Goal: Navigation & Orientation: Understand site structure

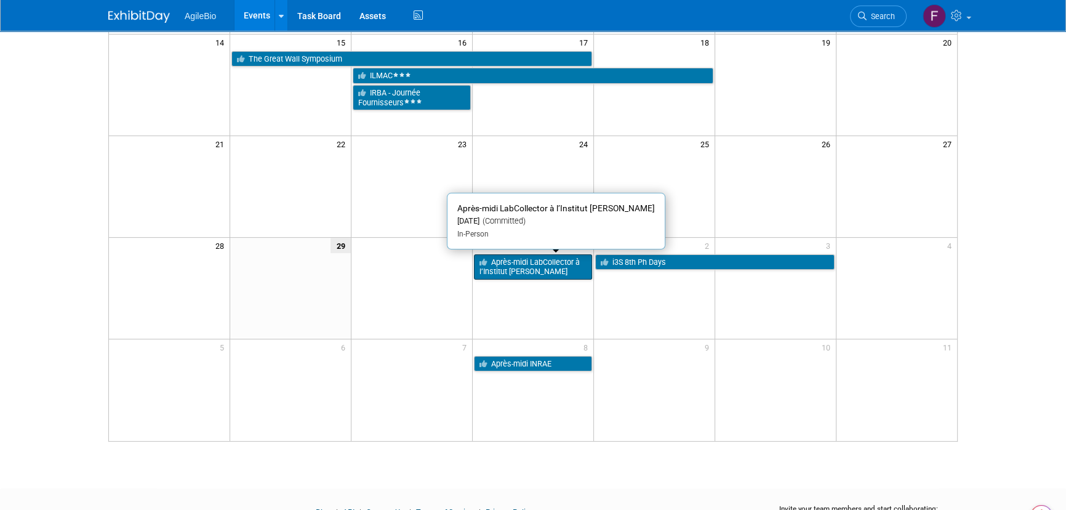
click at [557, 256] on link "Après-midi LabCollector à l’Institut [PERSON_NAME]" at bounding box center [533, 266] width 118 height 25
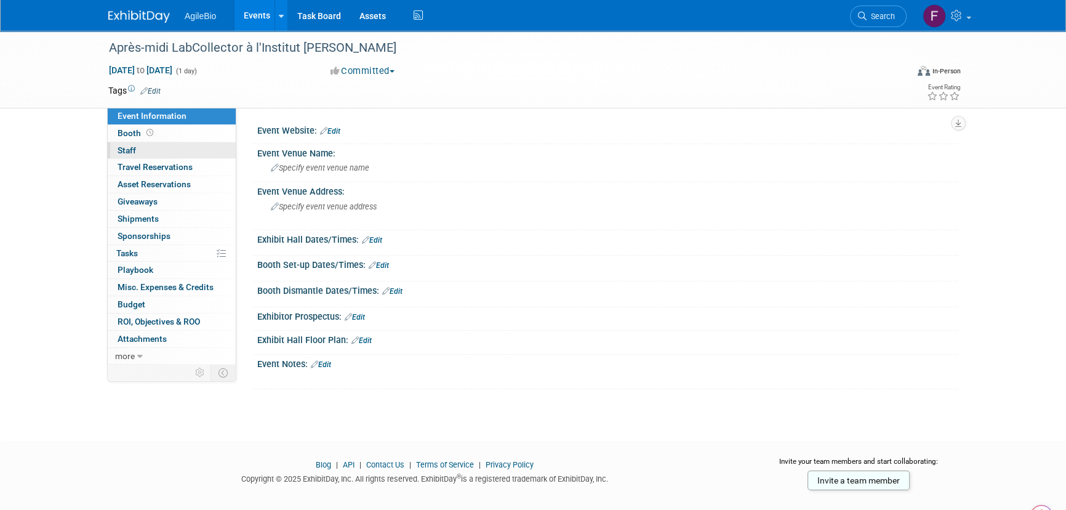
click at [191, 147] on link "0 Staff 0" at bounding box center [172, 150] width 128 height 17
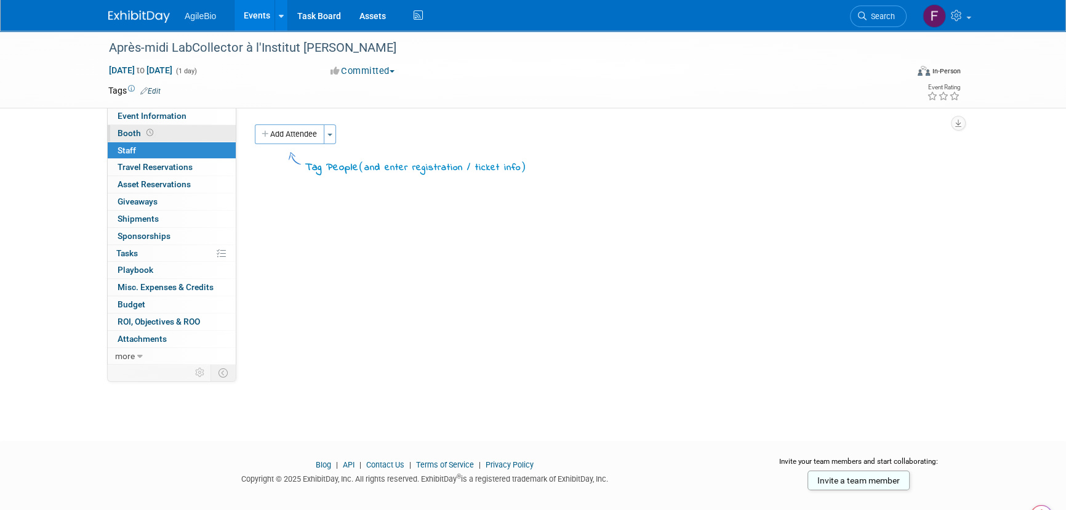
click at [203, 132] on link "Booth" at bounding box center [172, 133] width 128 height 17
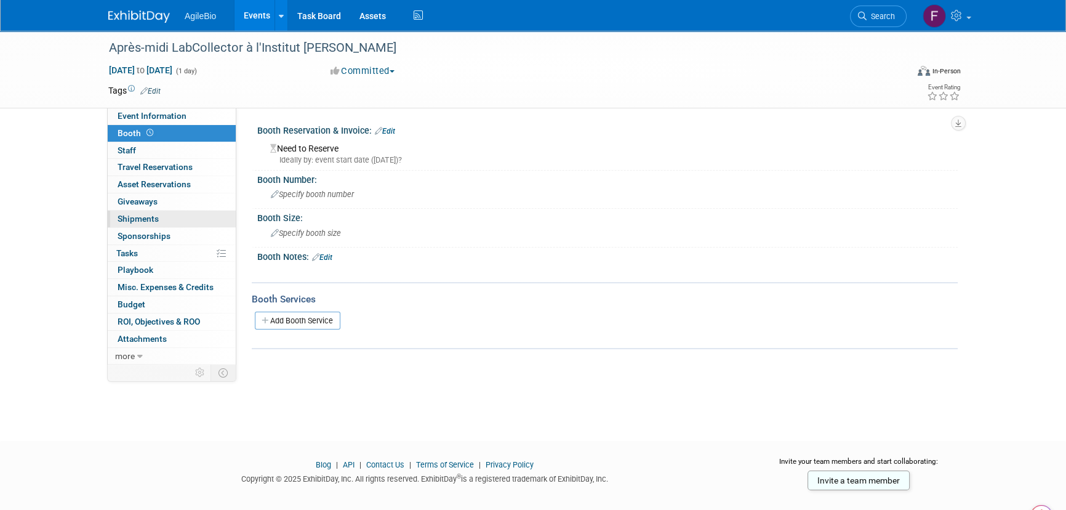
click at [197, 215] on link "0 Shipments 0" at bounding box center [172, 219] width 128 height 17
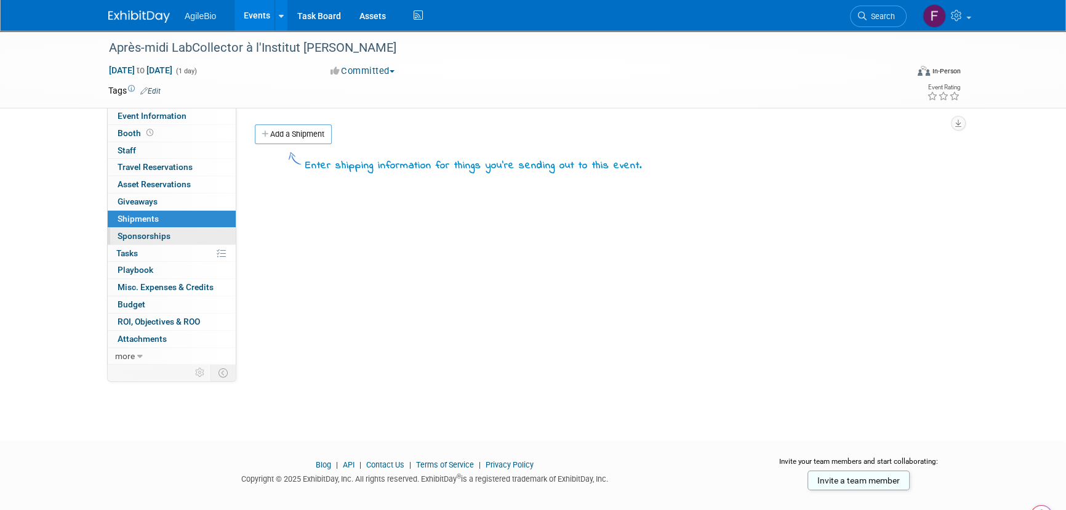
click at [195, 233] on link "0 Sponsorships 0" at bounding box center [172, 236] width 128 height 17
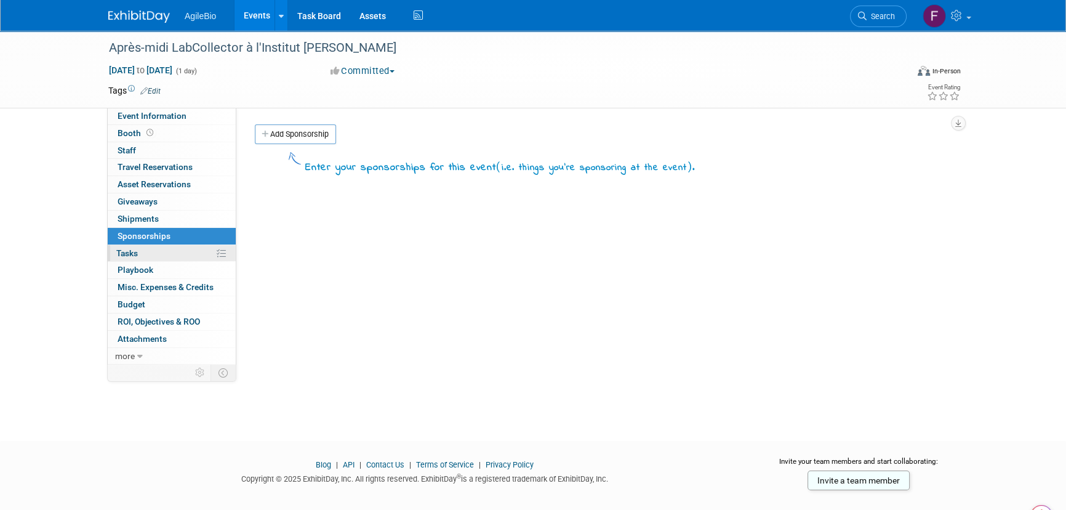
click at [195, 254] on link "0% Tasks 0%" at bounding box center [172, 253] width 128 height 17
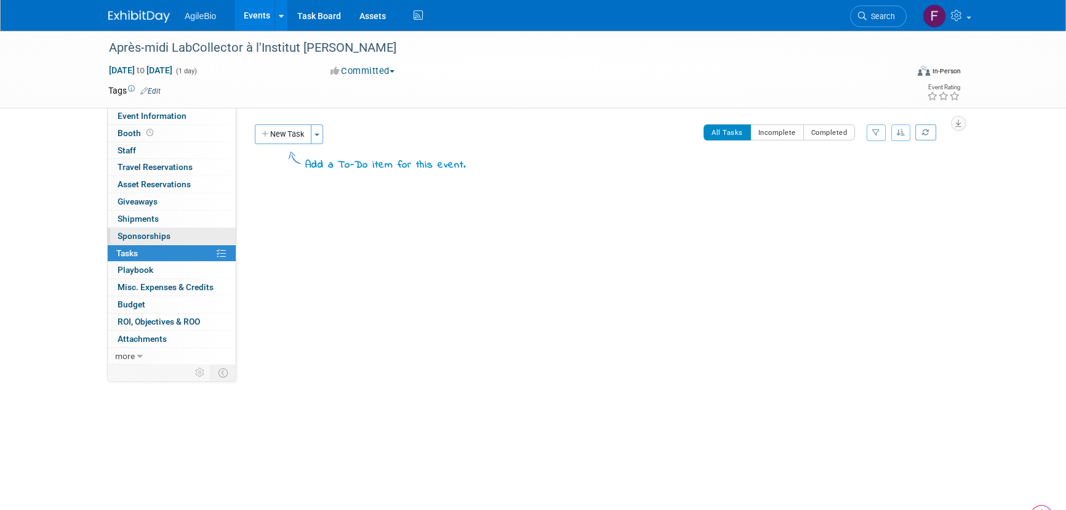
click at [197, 232] on link "0 Sponsorships 0" at bounding box center [172, 236] width 128 height 17
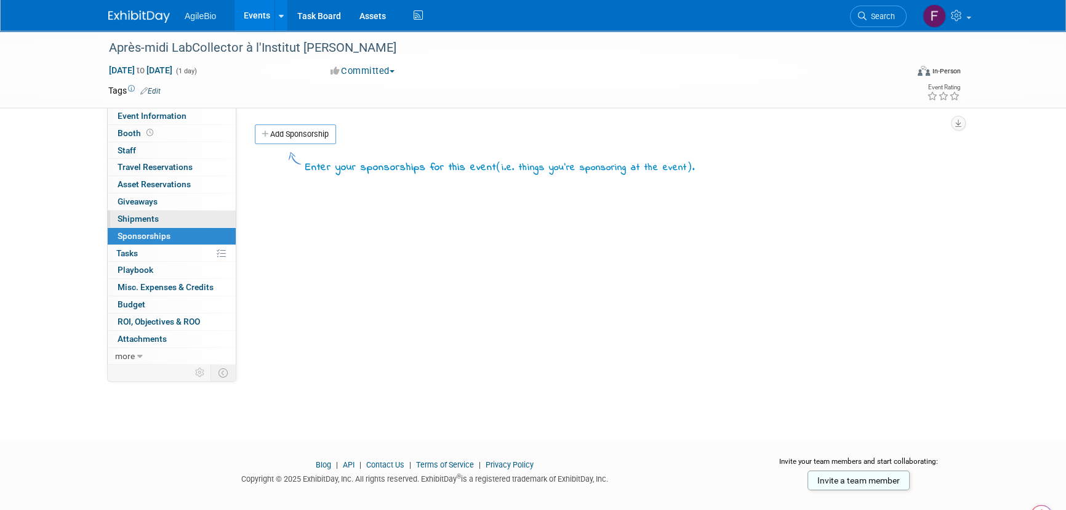
click at [199, 215] on link "0 Shipments 0" at bounding box center [172, 219] width 128 height 17
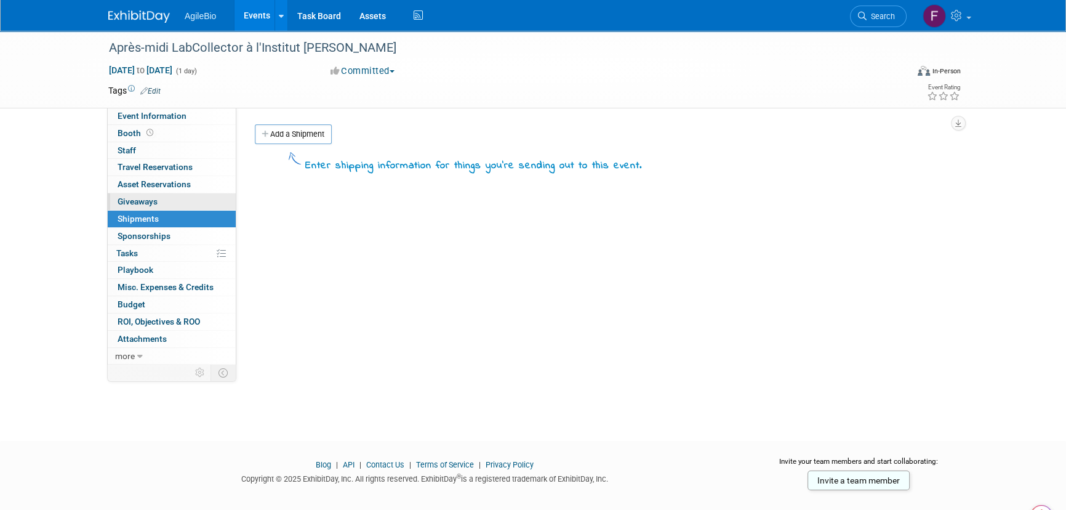
click at [201, 196] on link "0 Giveaways 0" at bounding box center [172, 201] width 128 height 17
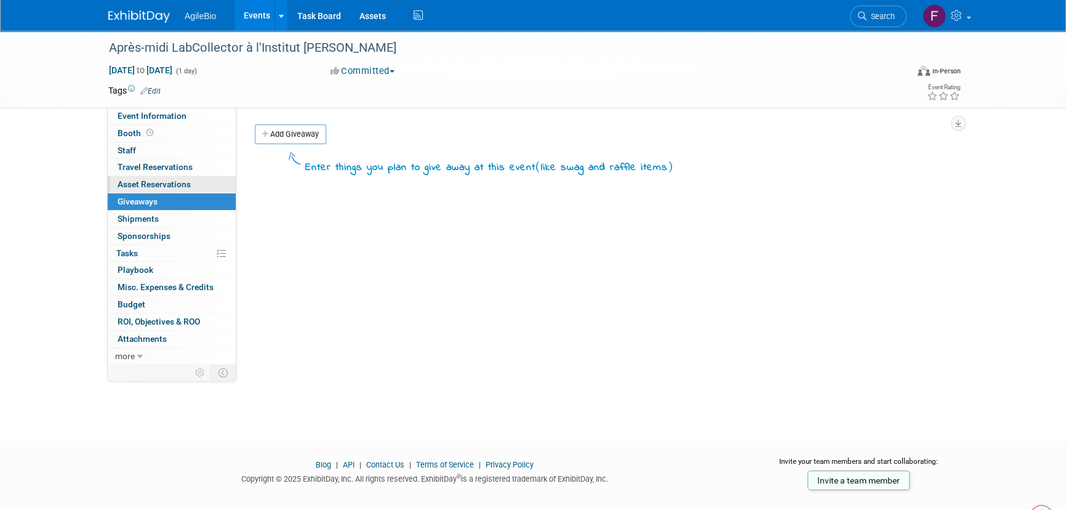
click at [203, 182] on link "0 Asset Reservations 0" at bounding box center [172, 184] width 128 height 17
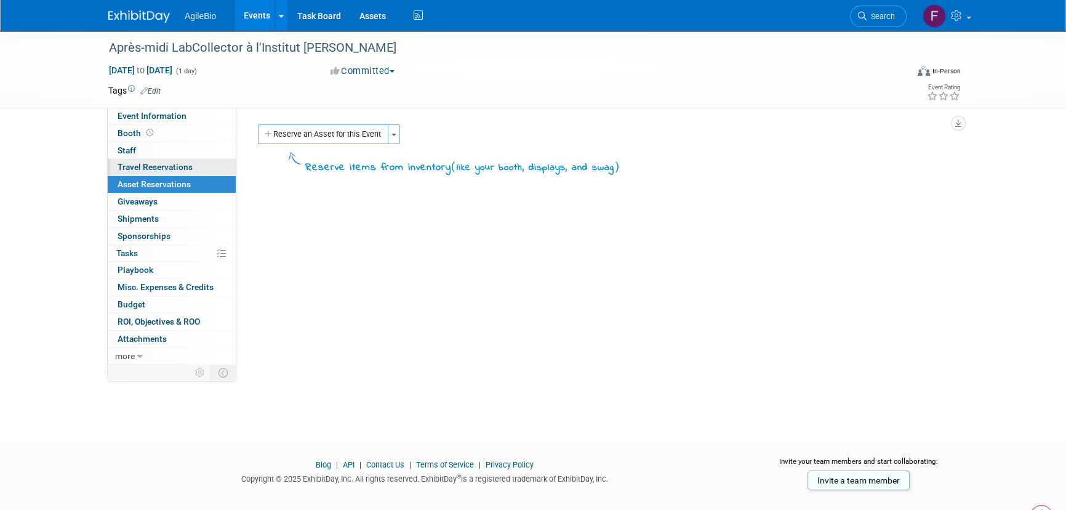
click at [204, 169] on link "0 Travel Reservations 0" at bounding box center [172, 167] width 128 height 17
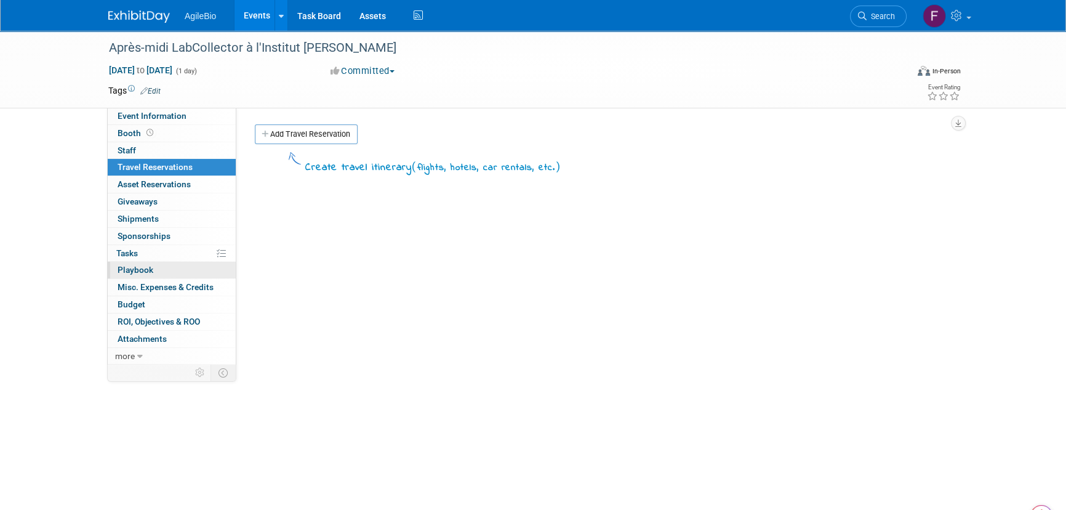
click at [189, 270] on link "0 Playbook 0" at bounding box center [172, 270] width 128 height 17
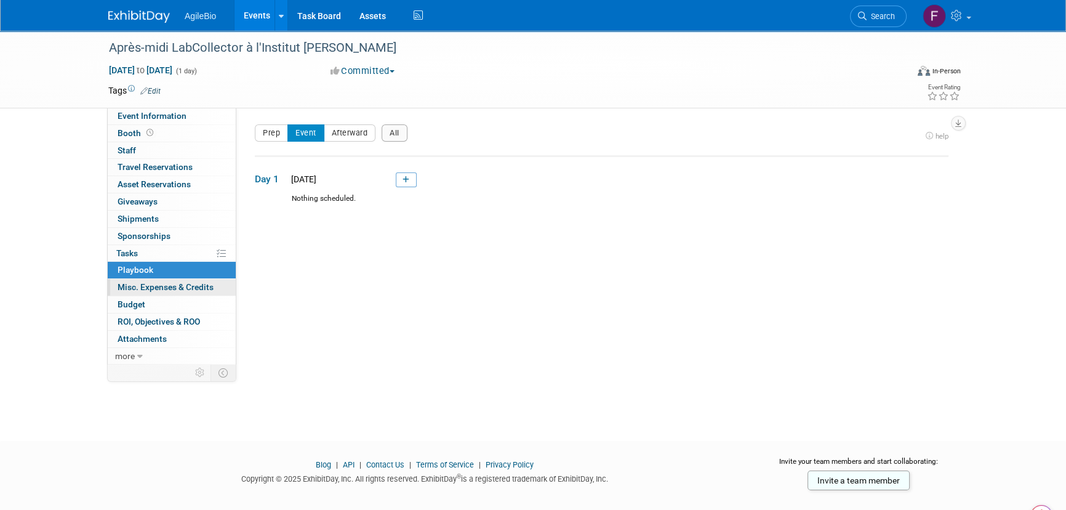
click at [186, 289] on span "Misc. Expenses & Credits 0" at bounding box center [166, 287] width 96 height 10
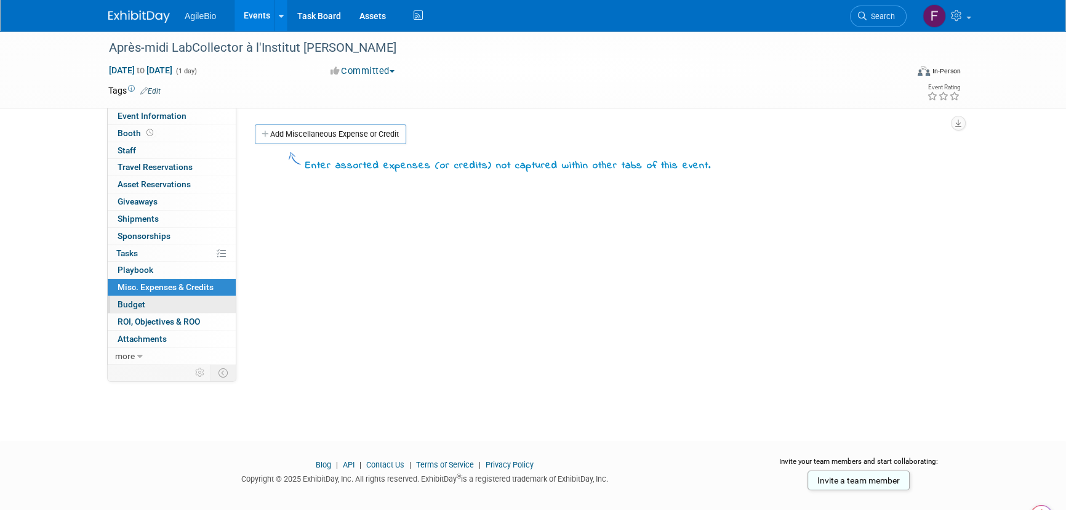
click at [185, 304] on link "Budget" at bounding box center [172, 304] width 128 height 17
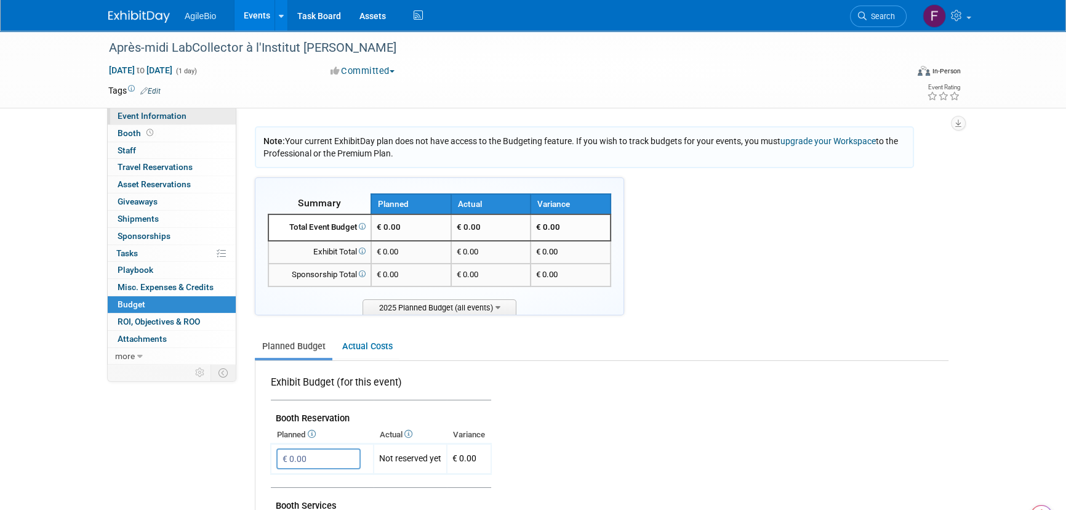
click at [198, 115] on link "Event Information" at bounding box center [172, 116] width 128 height 17
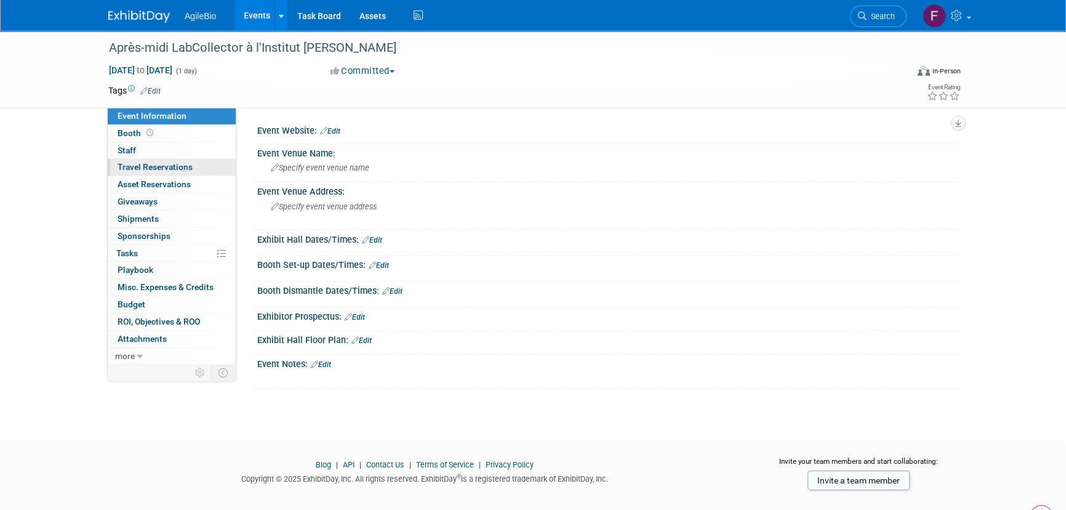
click at [193, 168] on link "0 Travel Reservations 0" at bounding box center [172, 167] width 128 height 17
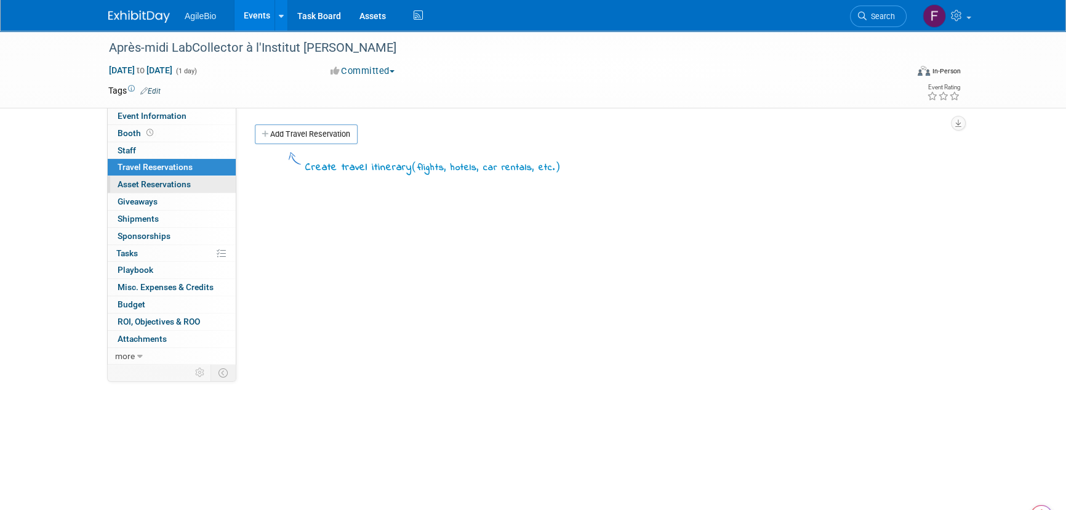
click at [191, 186] on link "0 Asset Reservations 0" at bounding box center [172, 184] width 128 height 17
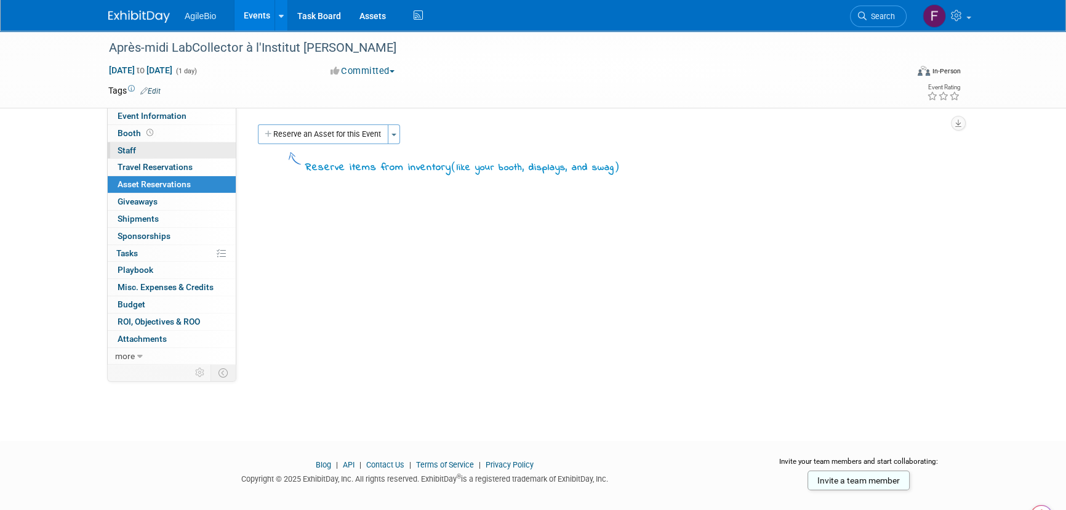
click at [196, 148] on link "0 Staff 0" at bounding box center [172, 150] width 128 height 17
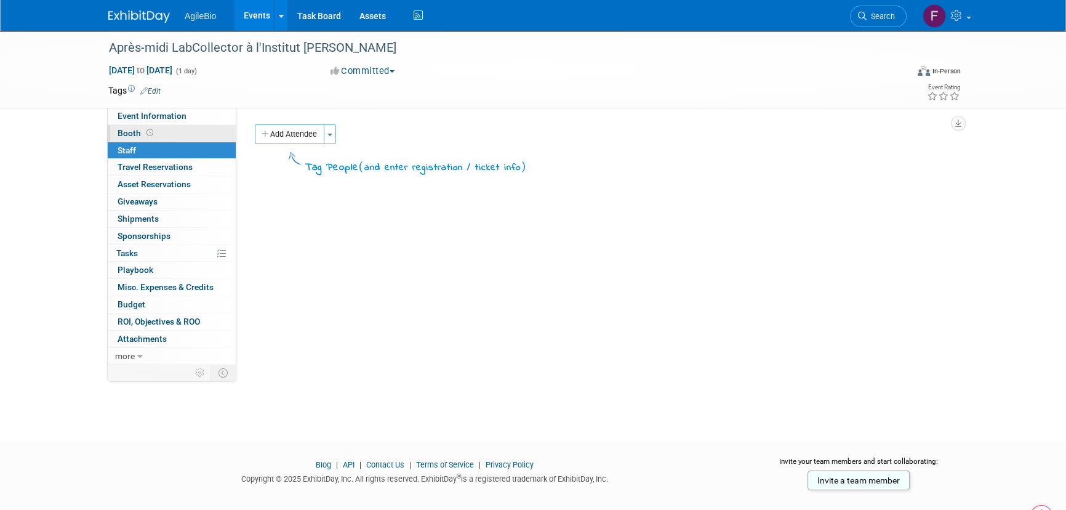
click at [198, 131] on link "Booth" at bounding box center [172, 133] width 128 height 17
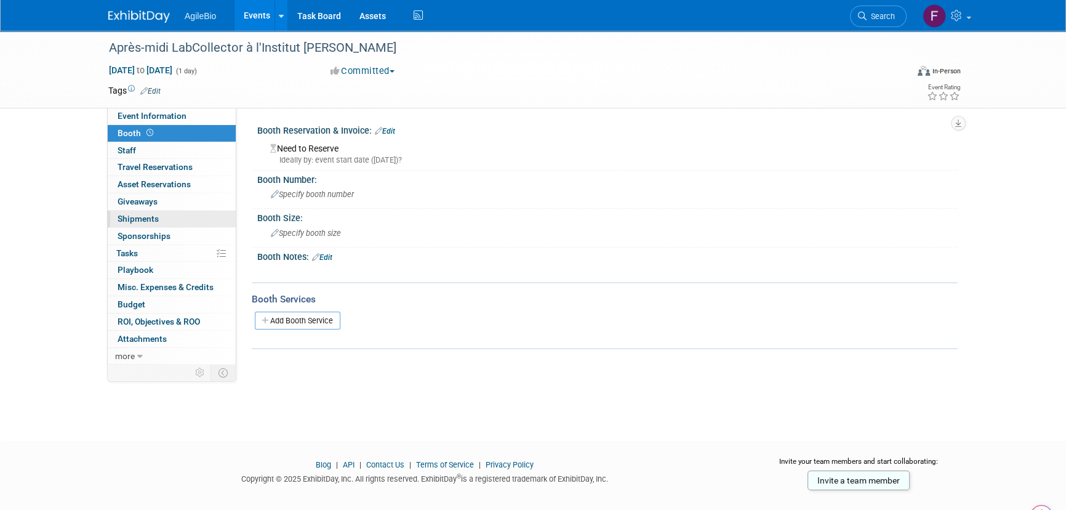
click at [196, 215] on link "0 Shipments 0" at bounding box center [172, 219] width 128 height 17
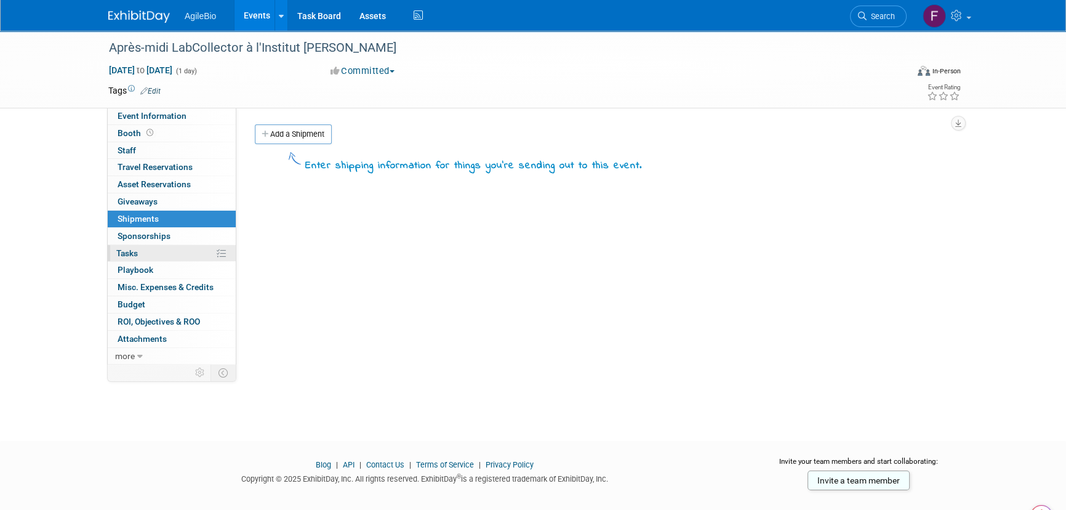
click at [193, 245] on link "0% Tasks 0%" at bounding box center [172, 253] width 128 height 17
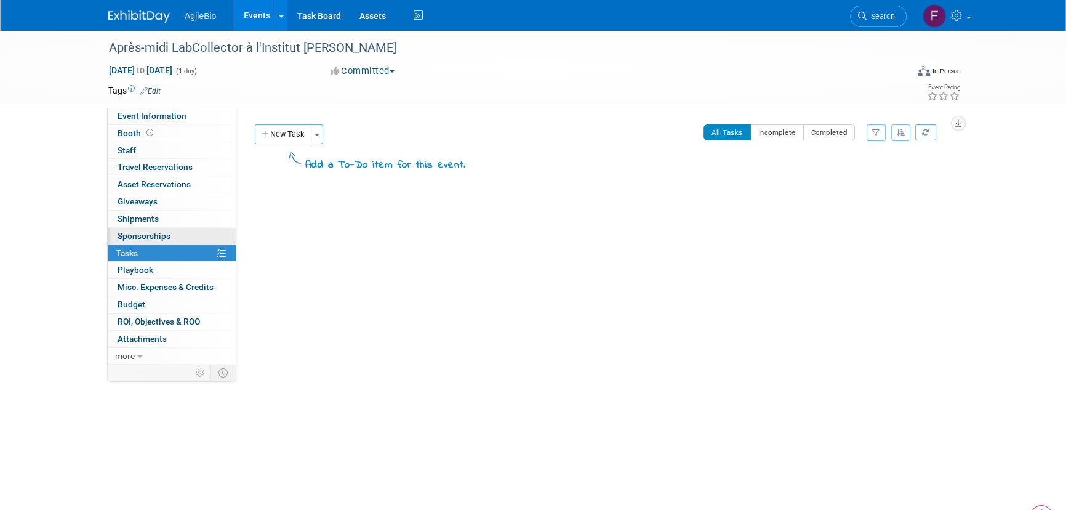
click at [194, 238] on link "0 Sponsorships 0" at bounding box center [172, 236] width 128 height 17
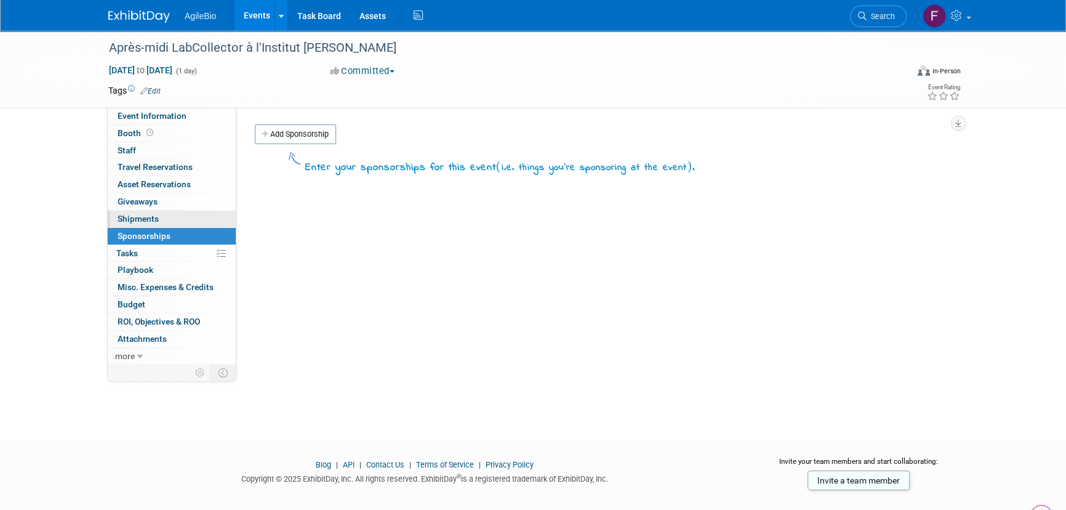
click at [198, 211] on link "0 Shipments 0" at bounding box center [172, 219] width 128 height 17
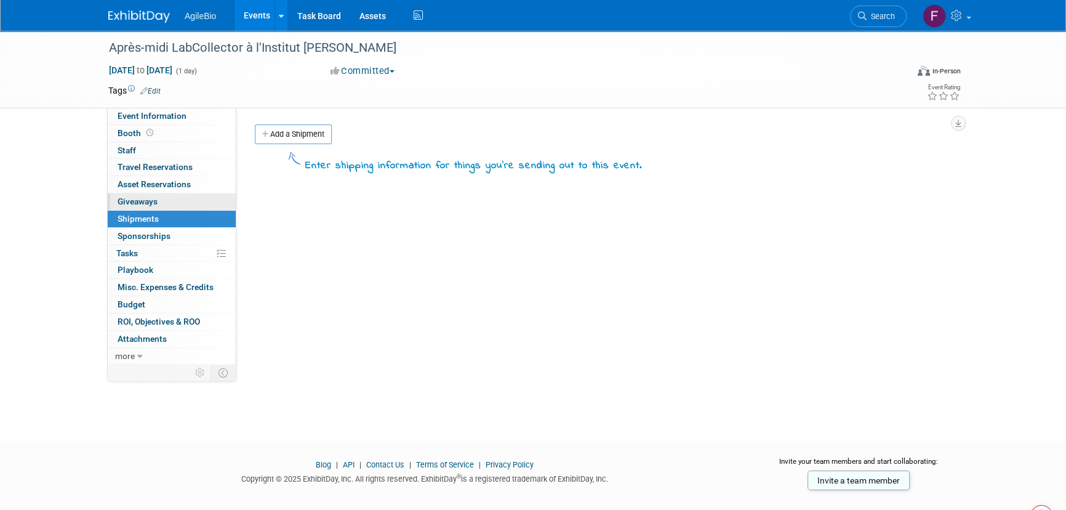
click at [199, 195] on link "0 Giveaways 0" at bounding box center [172, 201] width 128 height 17
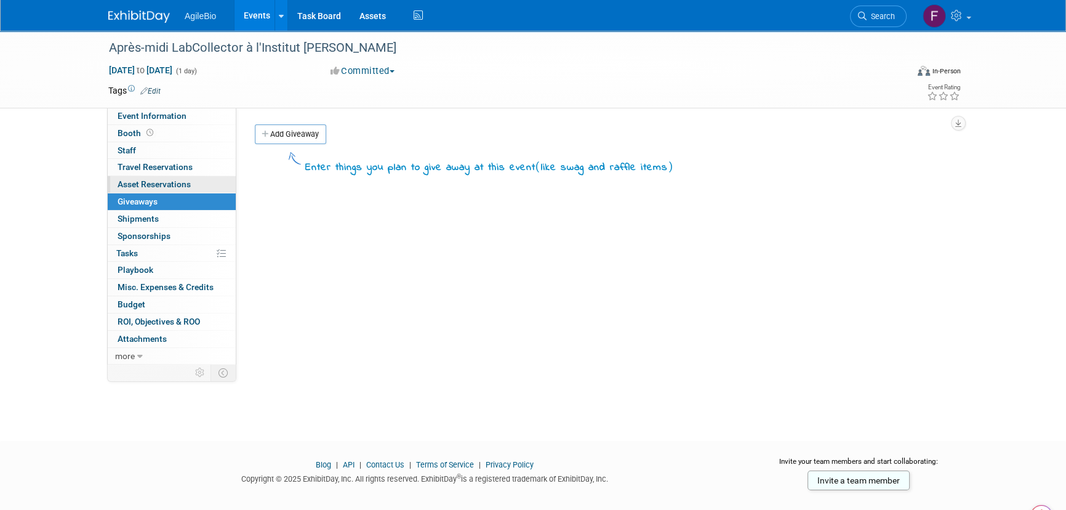
click at [202, 179] on link "0 Asset Reservations 0" at bounding box center [172, 184] width 128 height 17
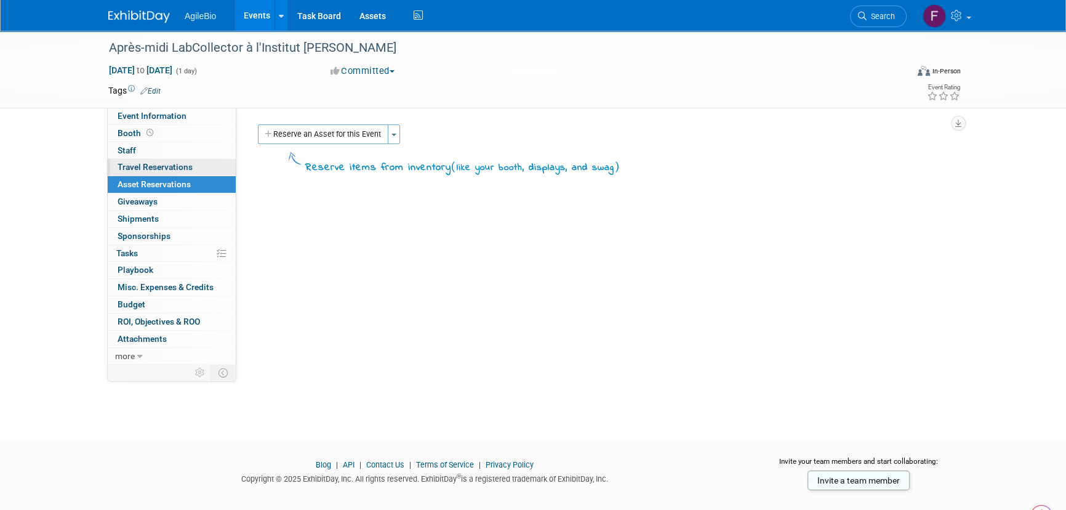
click at [204, 167] on link "0 Travel Reservations 0" at bounding box center [172, 167] width 128 height 17
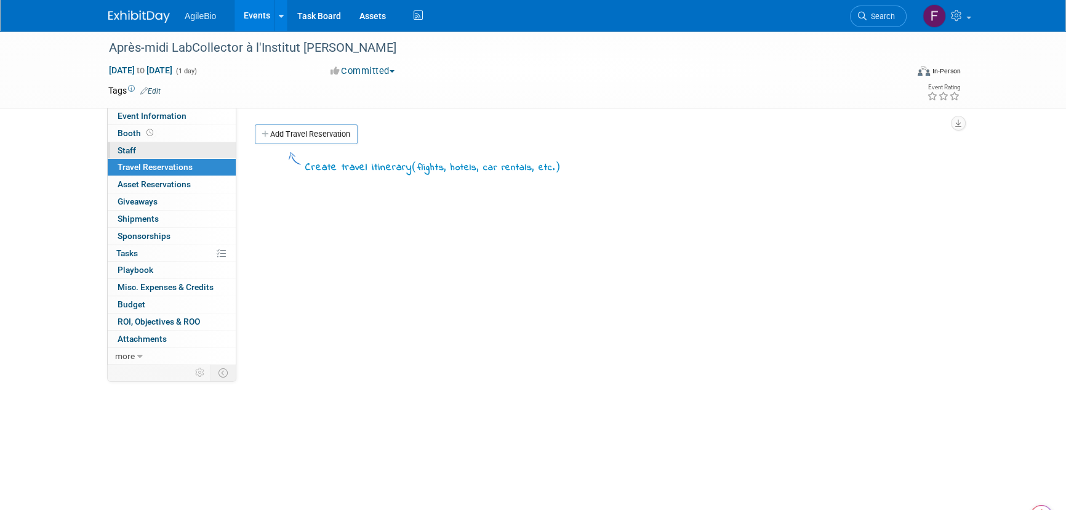
click at [205, 142] on link "0 Staff 0" at bounding box center [172, 150] width 128 height 17
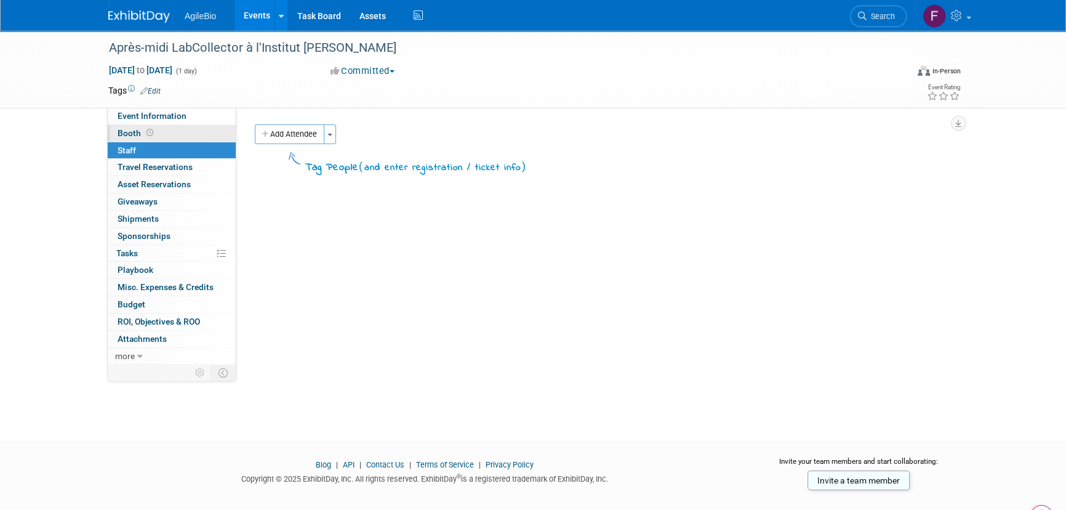
click at [207, 133] on link "Booth" at bounding box center [172, 133] width 128 height 17
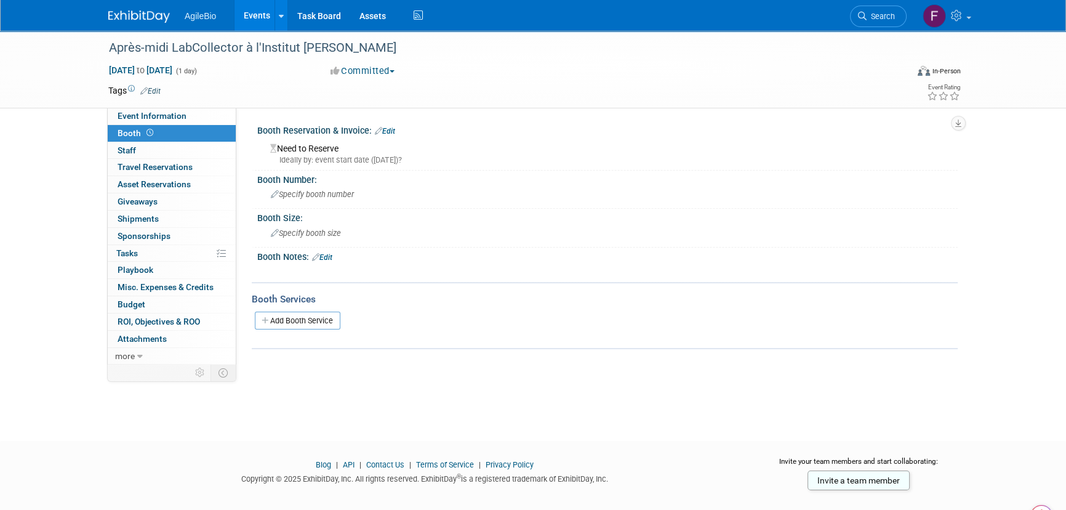
click at [212, 106] on div "Après-midi LabCollector à l'Institut Curie Oct 1, 2025 to Oct 1, 2025 (1 day) O…" at bounding box center [533, 69] width 868 height 77
click at [211, 111] on link "Event Information" at bounding box center [172, 116] width 128 height 17
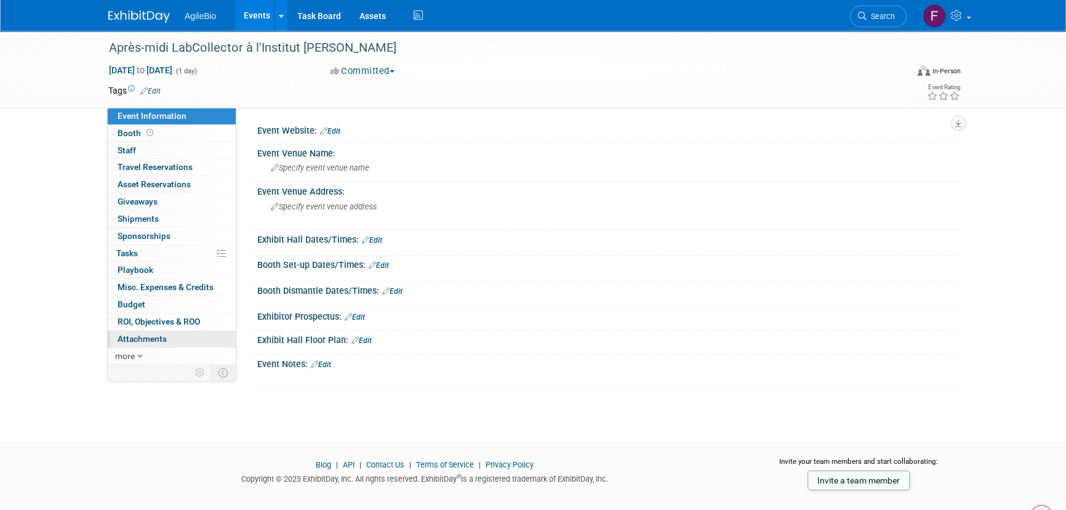
click at [185, 331] on link "0 Attachments 0" at bounding box center [172, 339] width 128 height 17
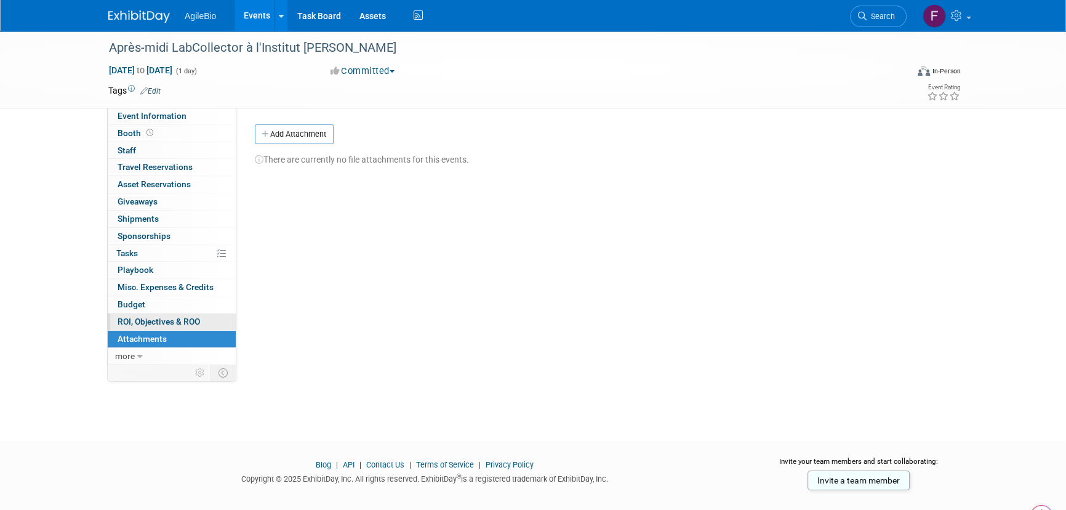
click at [185, 322] on span "ROI, Objectives & ROO 0" at bounding box center [159, 321] width 83 height 10
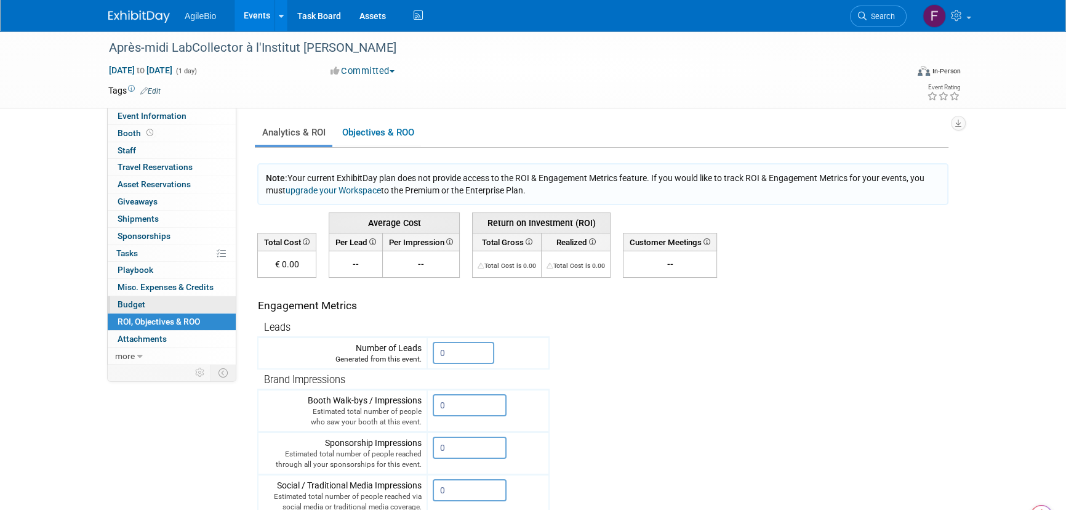
click at [188, 302] on link "Budget" at bounding box center [172, 304] width 128 height 17
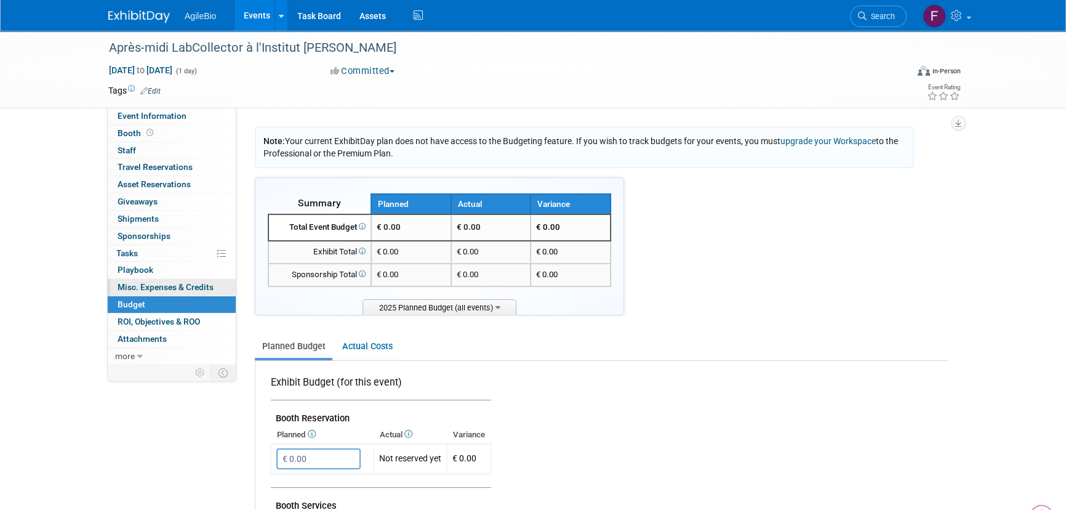
click at [191, 282] on span "Misc. Expenses & Credits 0" at bounding box center [166, 287] width 96 height 10
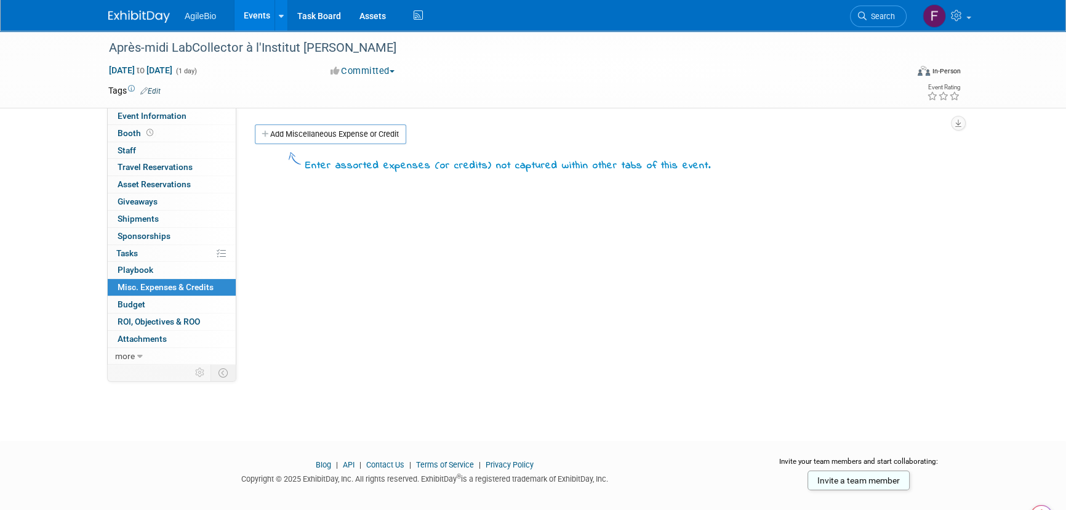
click at [193, 265] on link "0 Playbook 0" at bounding box center [172, 270] width 128 height 17
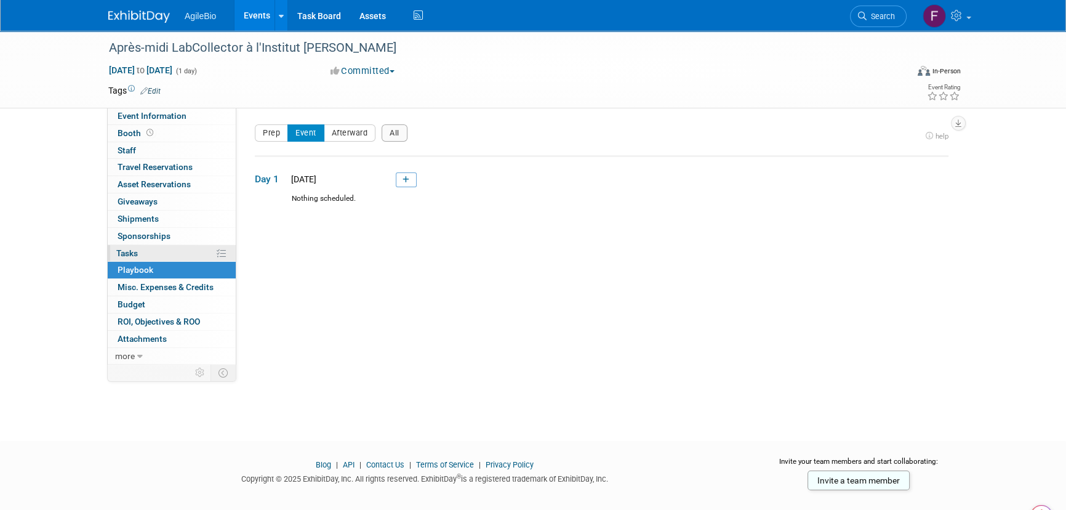
click at [196, 249] on link "0% Tasks 0%" at bounding box center [172, 253] width 128 height 17
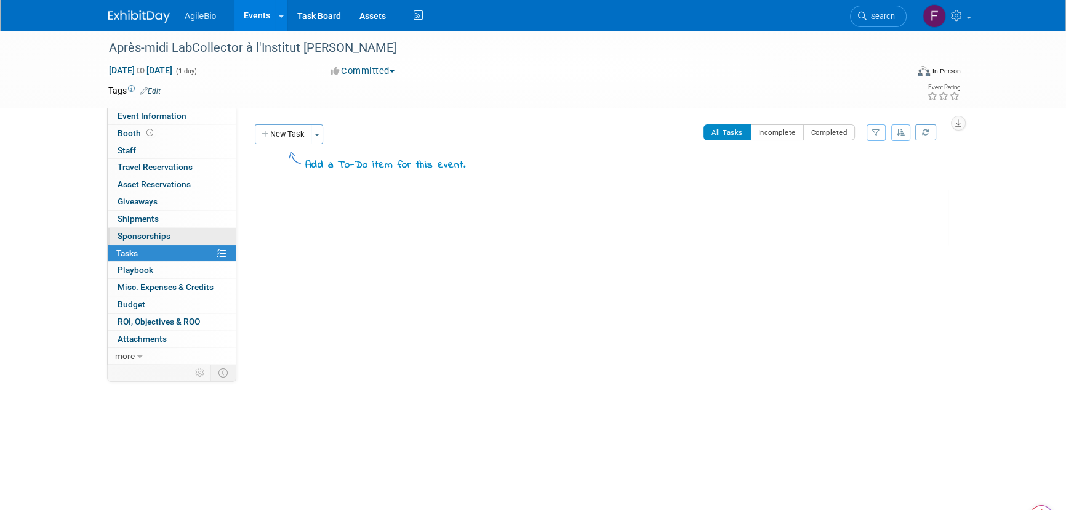
click at [202, 230] on link "0 Sponsorships 0" at bounding box center [172, 236] width 128 height 17
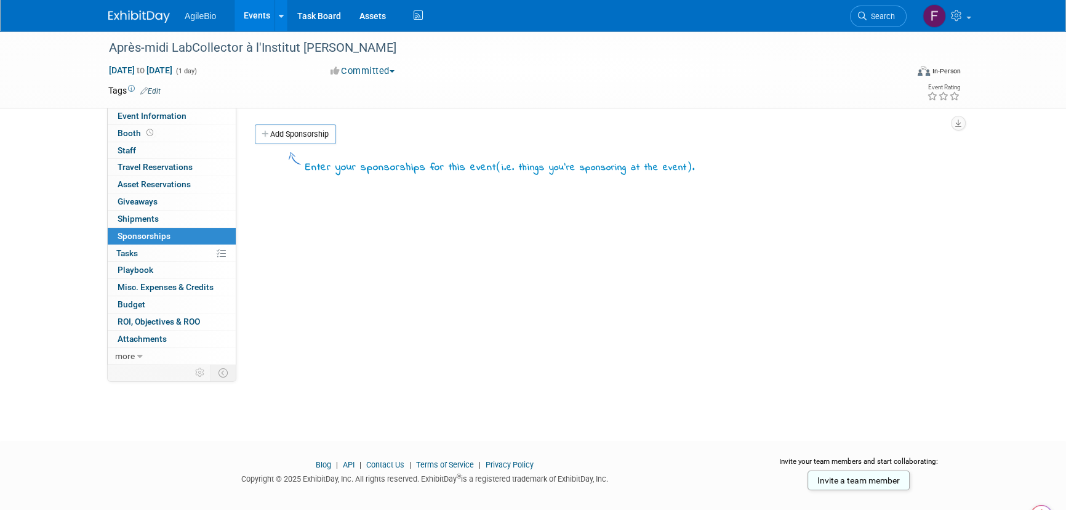
click at [203, 217] on link "0 Shipments 0" at bounding box center [172, 219] width 128 height 17
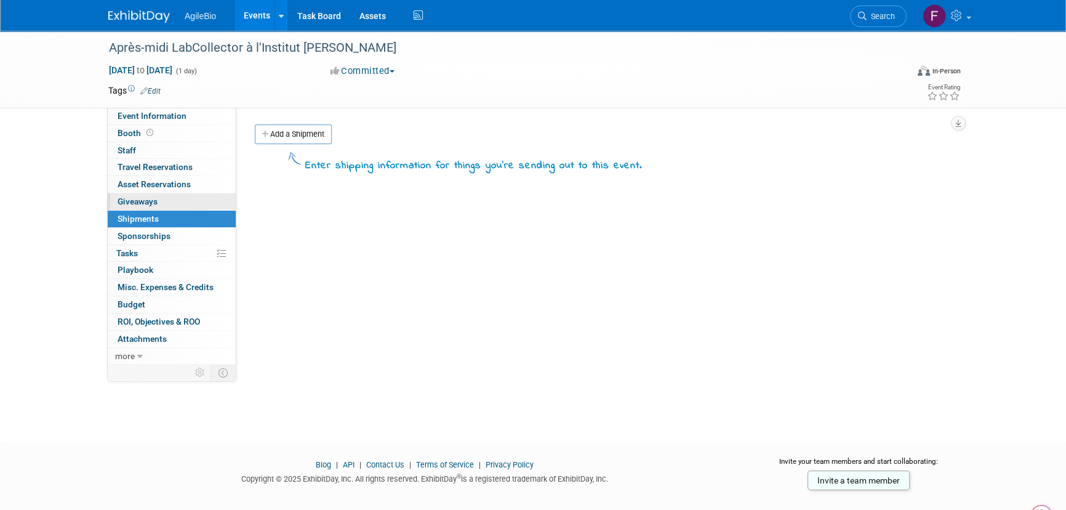
click at [203, 197] on link "0 Giveaways 0" at bounding box center [172, 201] width 128 height 17
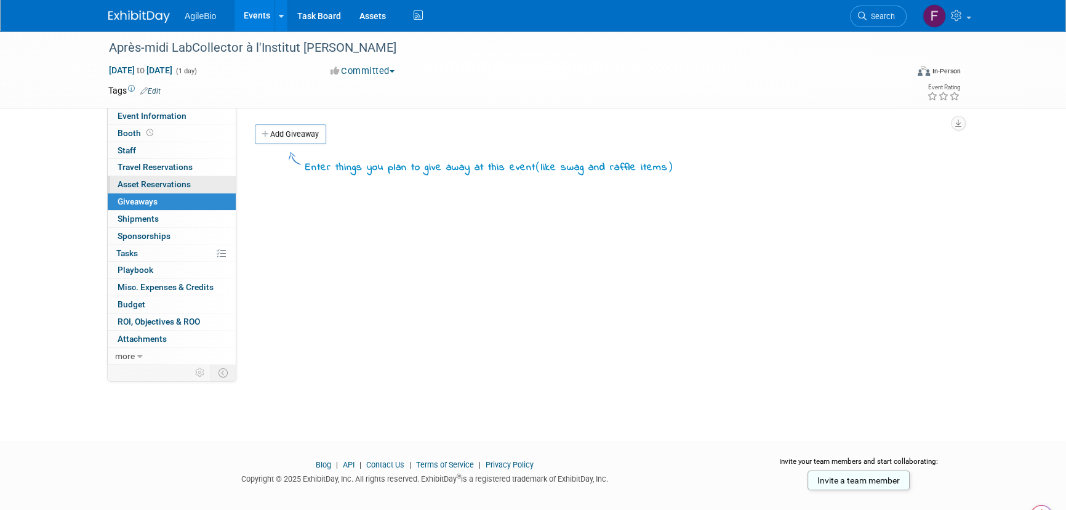
click at [207, 182] on link "0 Asset Reservations 0" at bounding box center [172, 184] width 128 height 17
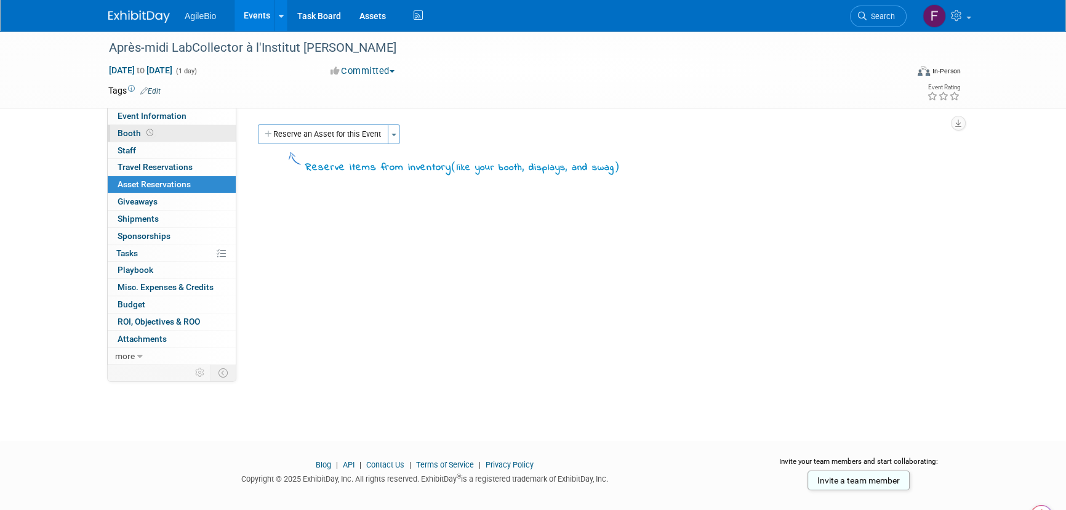
click at [212, 133] on link "Booth" at bounding box center [172, 133] width 128 height 17
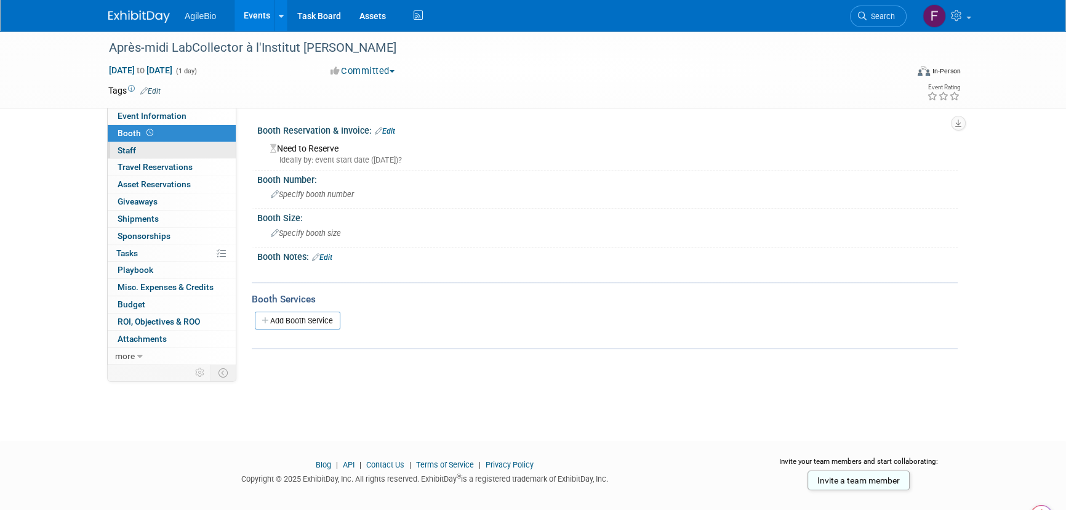
click at [206, 153] on link "0 Staff 0" at bounding box center [172, 150] width 128 height 17
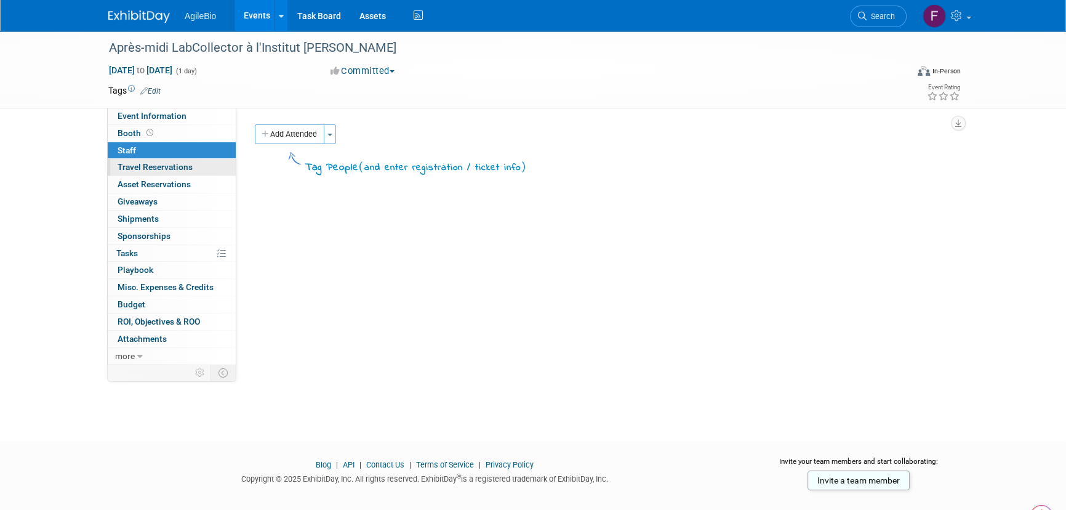
click at [205, 167] on link "0 Travel Reservations 0" at bounding box center [172, 167] width 128 height 17
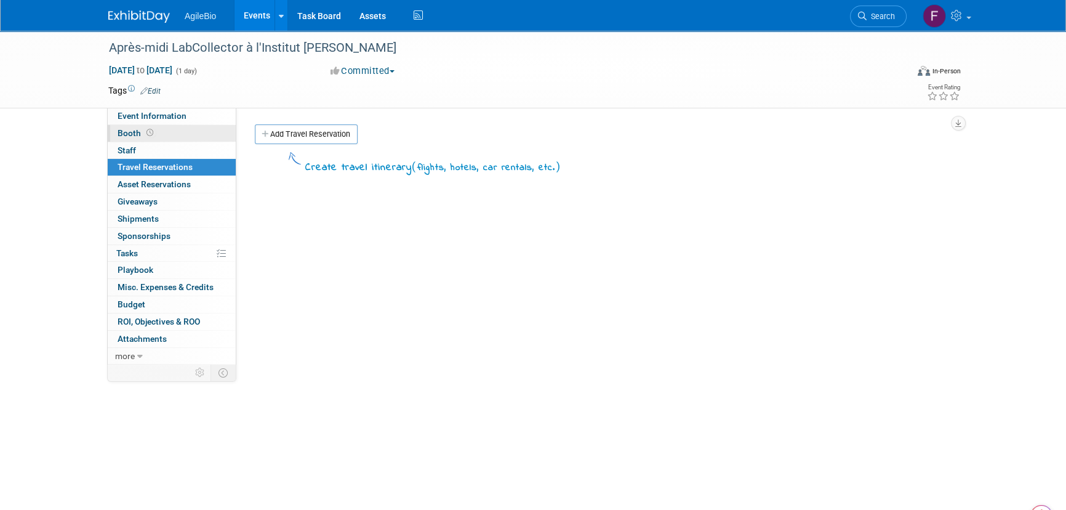
click at [209, 126] on link "Booth" at bounding box center [172, 133] width 128 height 17
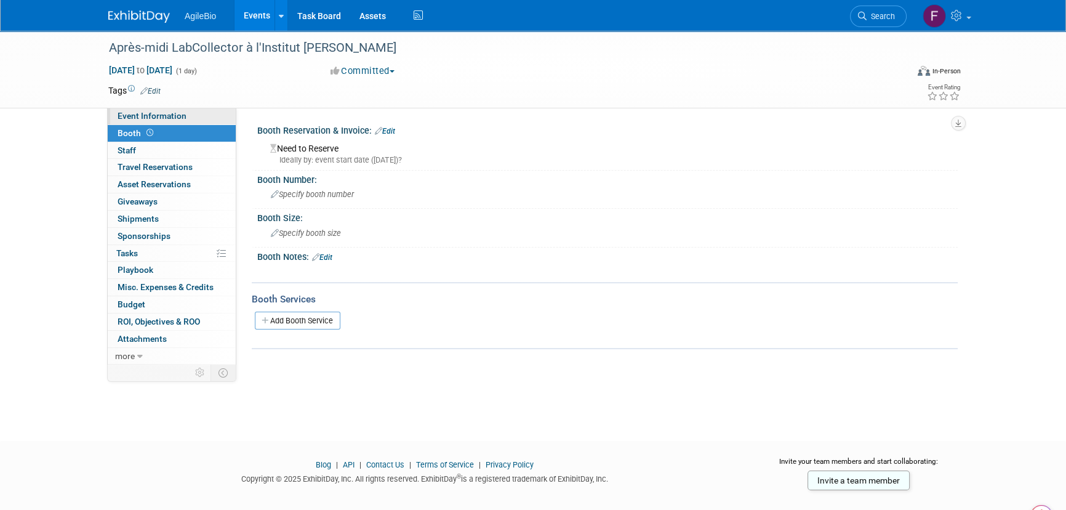
click at [210, 119] on link "Event Information" at bounding box center [172, 116] width 128 height 17
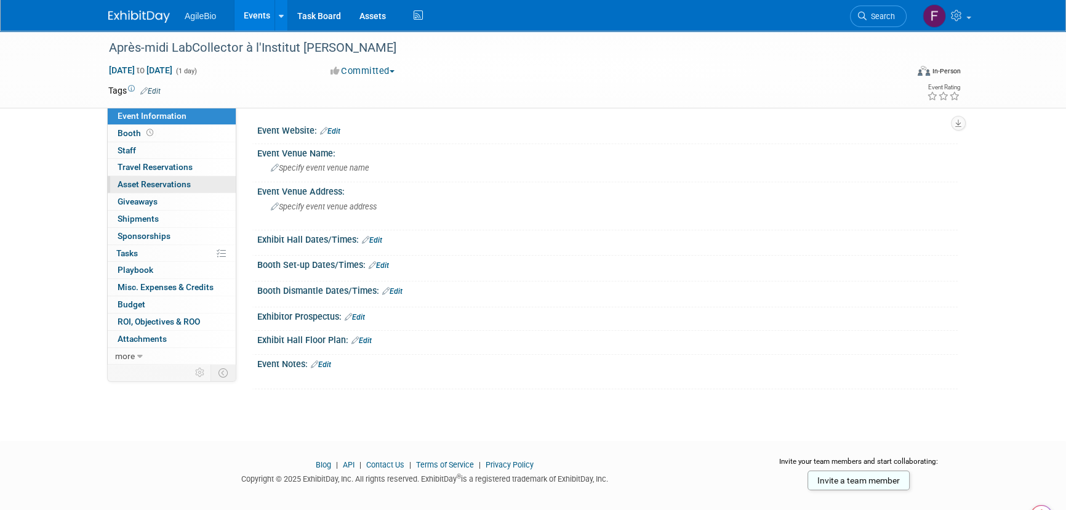
click at [198, 187] on link "0 Asset Reservations 0" at bounding box center [172, 184] width 128 height 17
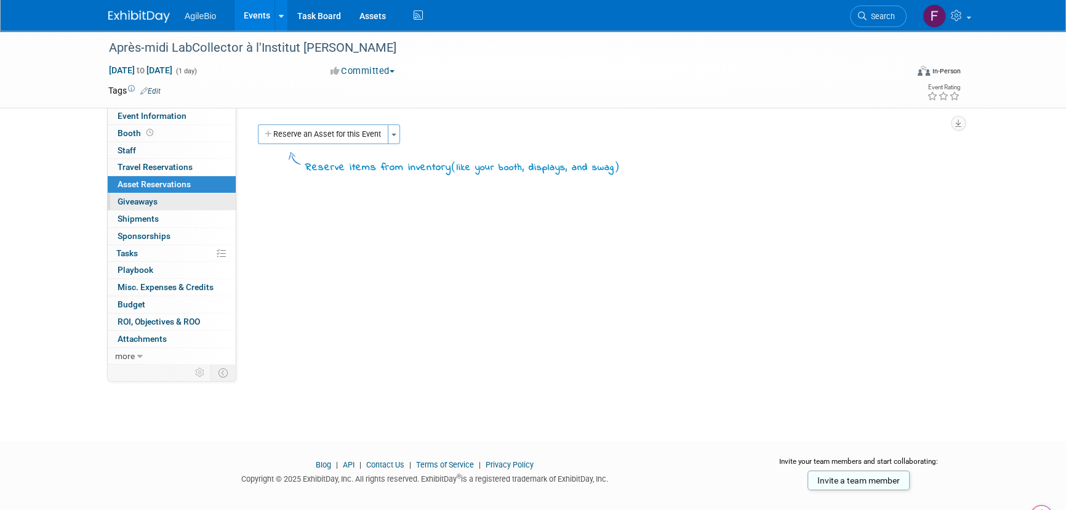
click at [194, 206] on link "0 Giveaways 0" at bounding box center [172, 201] width 128 height 17
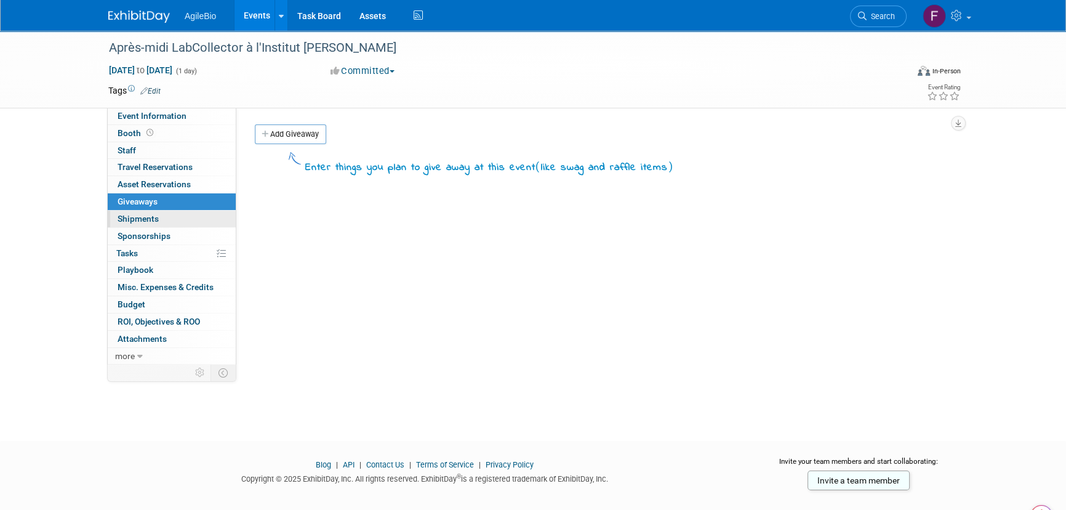
click at [194, 219] on link "0 Shipments 0" at bounding box center [172, 219] width 128 height 17
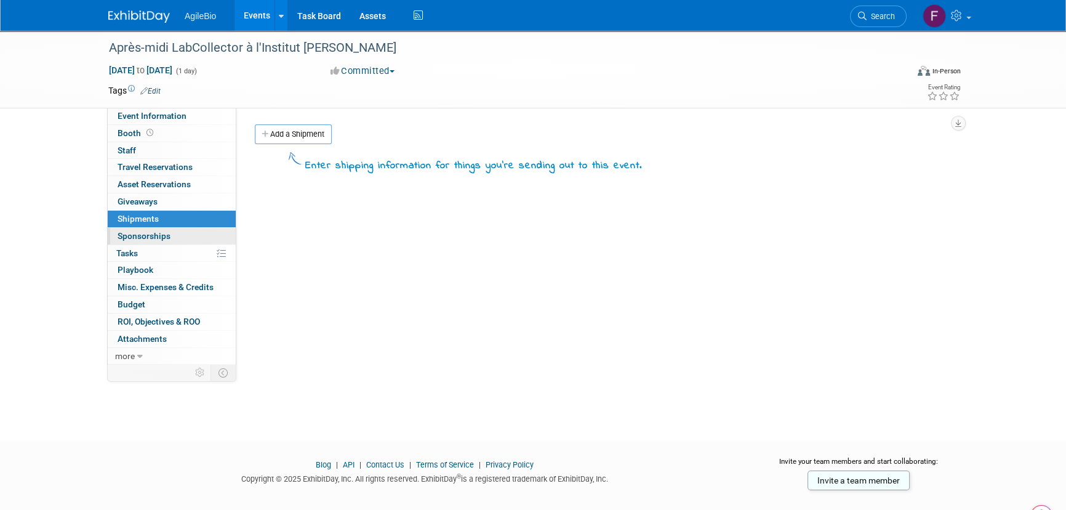
click at [194, 240] on link "0 Sponsorships 0" at bounding box center [172, 236] width 128 height 17
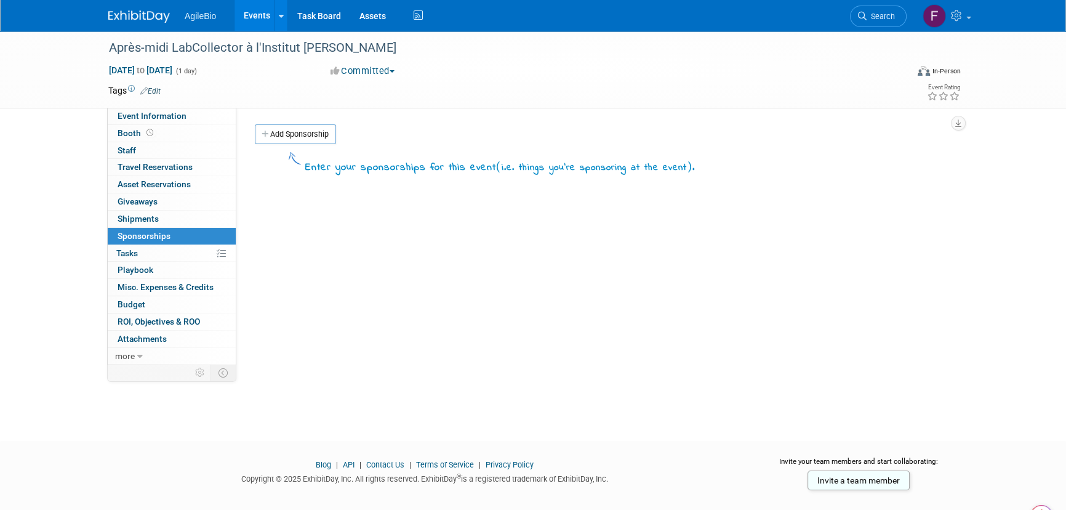
click at [193, 252] on link "0% Tasks 0%" at bounding box center [172, 253] width 128 height 17
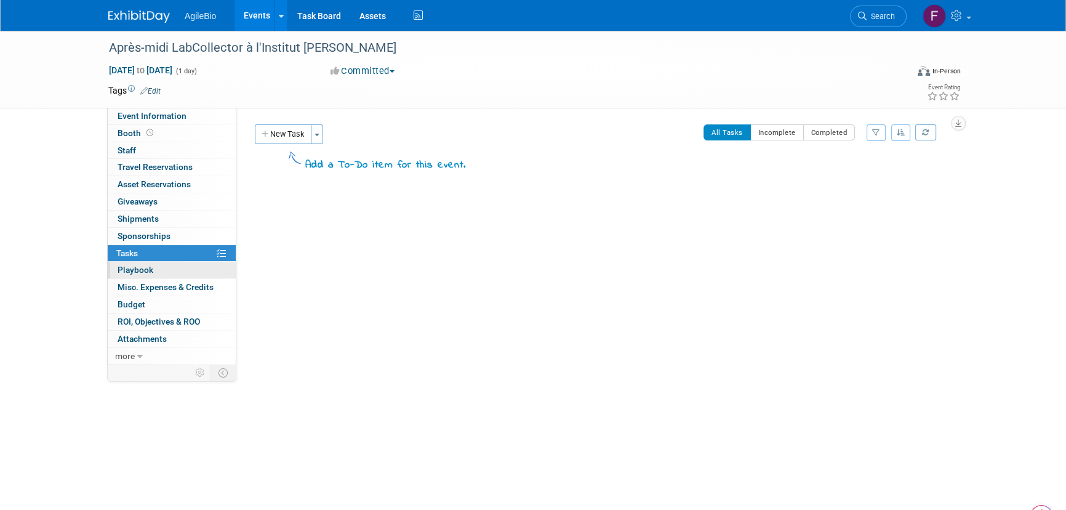
click at [193, 264] on link "0 Playbook 0" at bounding box center [172, 270] width 128 height 17
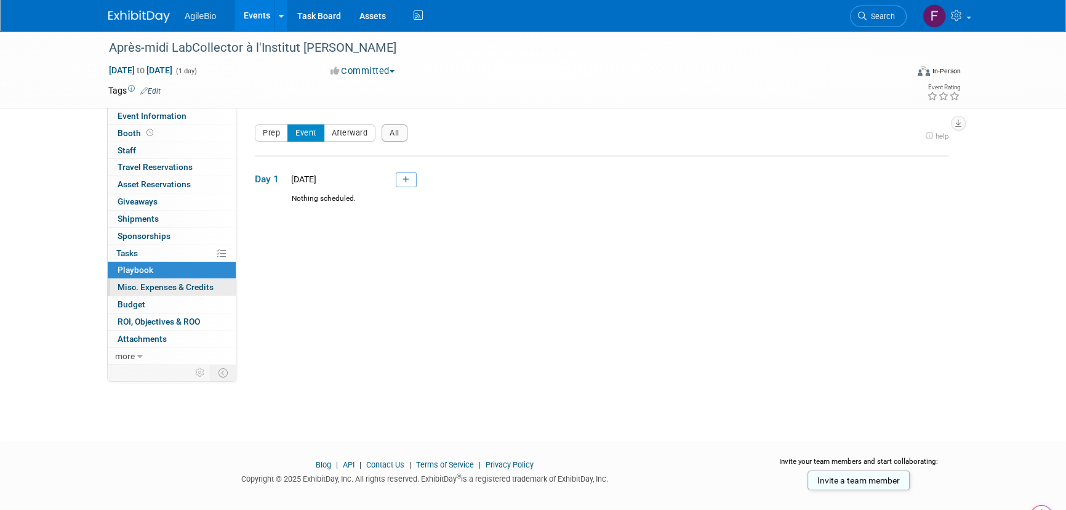
click at [193, 287] on span "Misc. Expenses & Credits 0" at bounding box center [166, 287] width 96 height 10
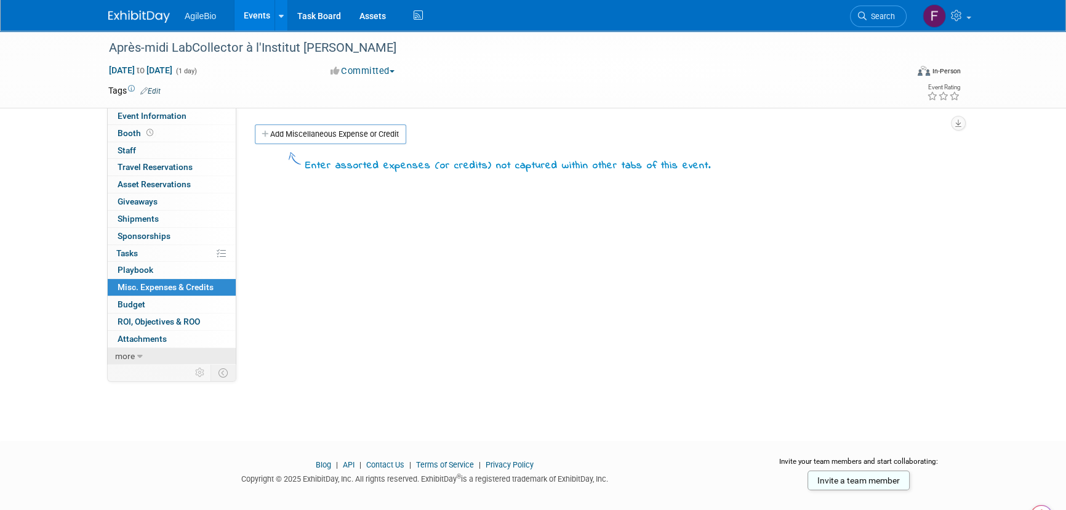
click at [194, 356] on link "more" at bounding box center [172, 356] width 128 height 17
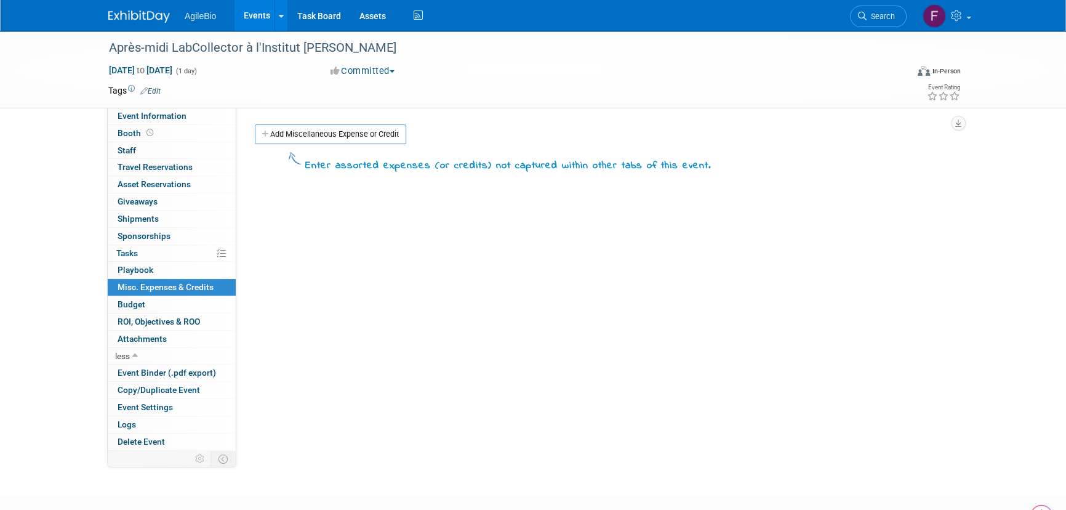
click at [262, 4] on link "Events" at bounding box center [257, 15] width 45 height 31
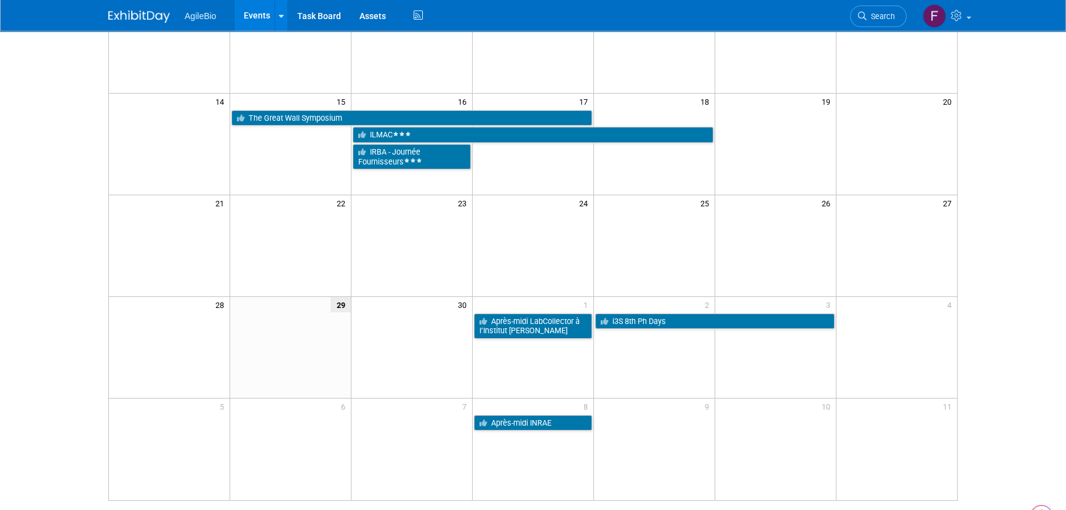
scroll to position [312, 0]
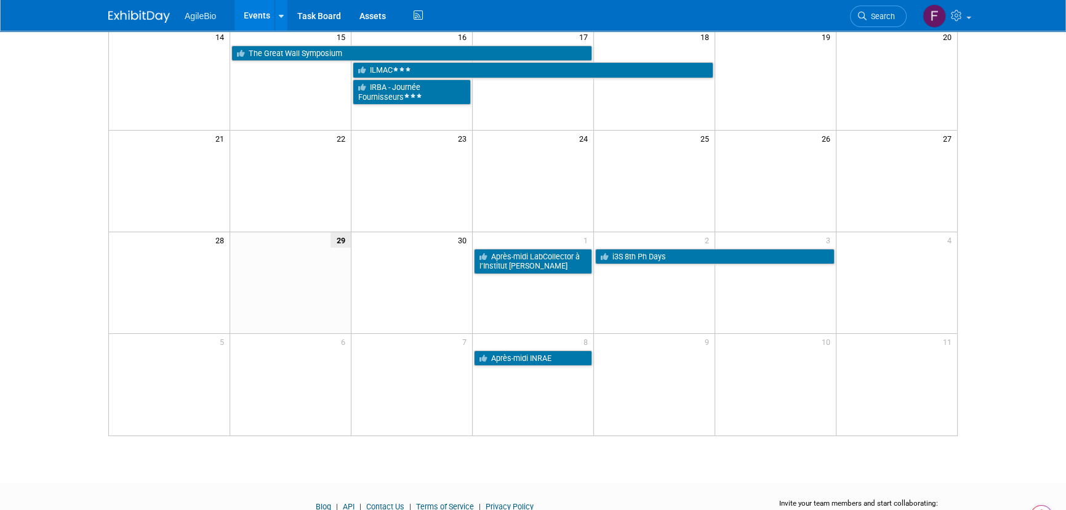
drag, startPoint x: 1019, startPoint y: 139, endPoint x: 1017, endPoint y: 187, distance: 48.1
